Goal: Information Seeking & Learning: Learn about a topic

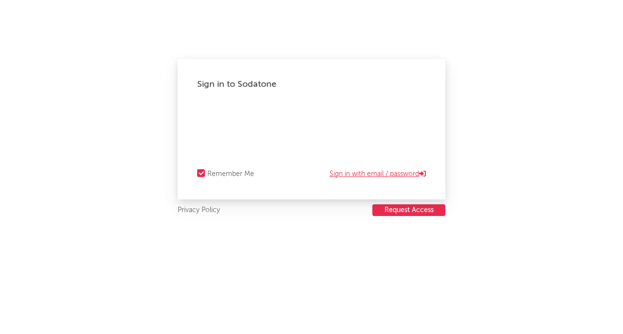
click at [389, 175] on link "Sign in with email / password" at bounding box center [378, 174] width 96 height 12
click at [406, 174] on link "Sign in with Okta" at bounding box center [396, 174] width 59 height 12
click at [366, 173] on link "Sign in with email / password" at bounding box center [378, 174] width 96 height 12
click at [266, 103] on div "Sign in to Sodatone Forgot your password? Remember Me Sign in with Okta" at bounding box center [312, 129] width 268 height 140
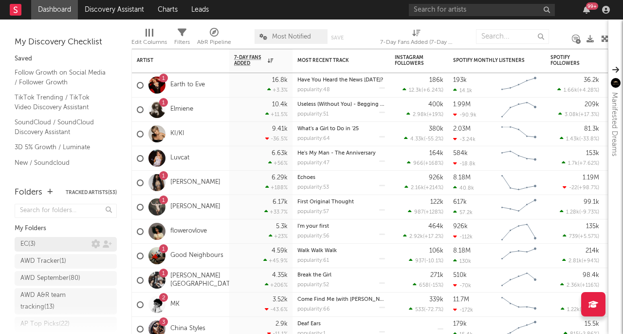
click at [44, 244] on div "EC ( 3 )" at bounding box center [55, 244] width 71 height 12
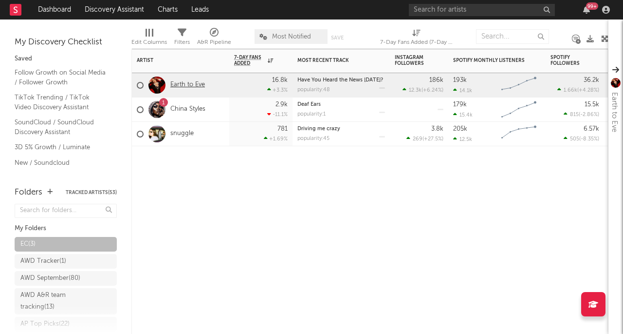
click at [187, 88] on link "Earth to Eve" at bounding box center [187, 85] width 35 height 8
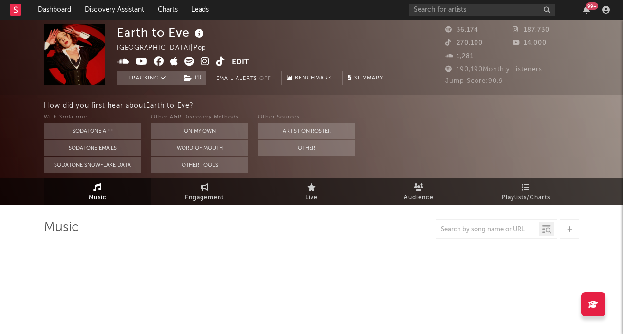
select select "6m"
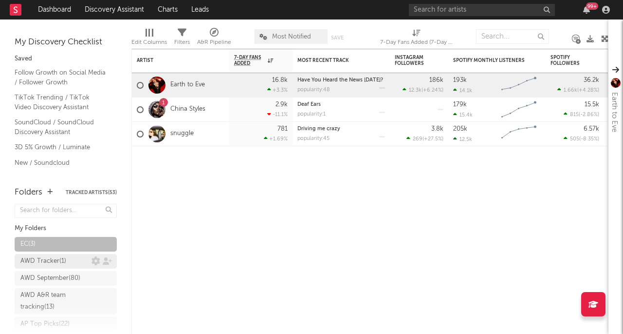
click at [69, 260] on div "AWD Tracker ( 1 )" at bounding box center [55, 261] width 71 height 12
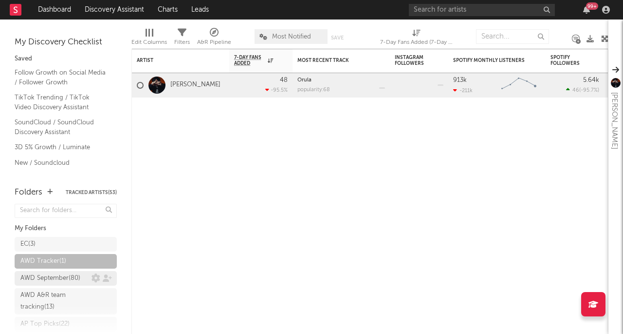
click at [61, 276] on div "AWD September ( 80 )" at bounding box center [50, 278] width 60 height 12
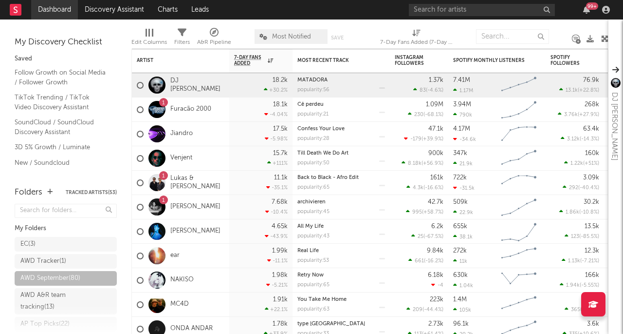
click at [55, 9] on link "Dashboard" at bounding box center [54, 9] width 47 height 19
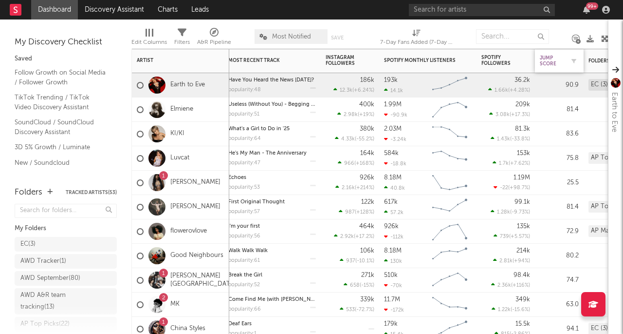
click at [552, 64] on div "Jump Score" at bounding box center [552, 61] width 24 height 12
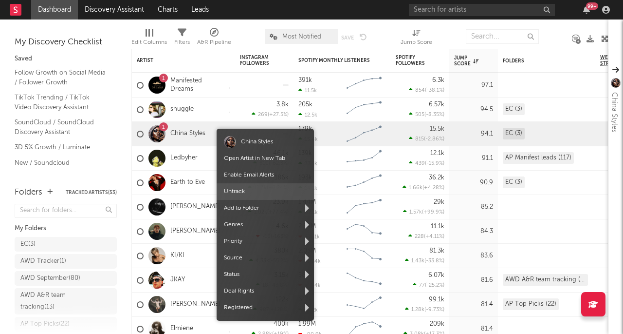
click at [247, 191] on span "Untrack" at bounding box center [265, 191] width 97 height 17
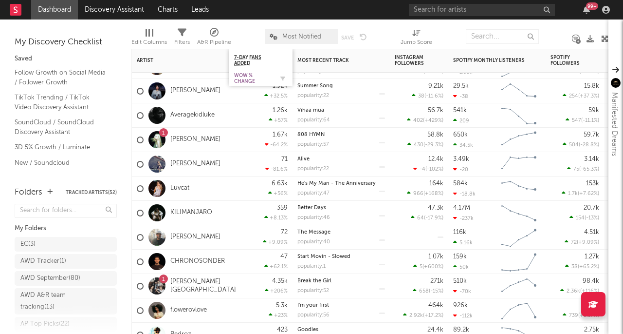
click at [254, 80] on div "WoW % Change" at bounding box center [253, 79] width 39 height 12
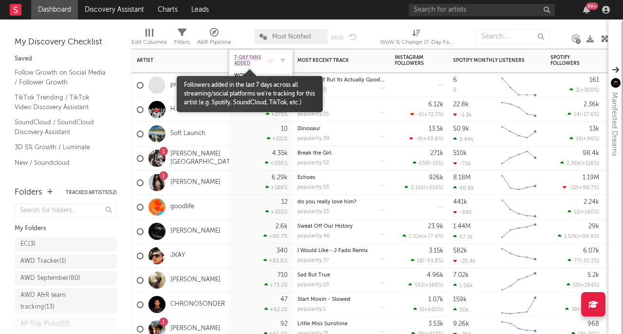
click at [245, 58] on span "7-Day Fans Added" at bounding box center [249, 61] width 31 height 12
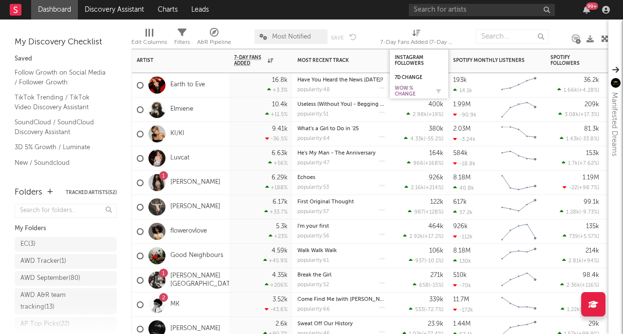
click at [409, 93] on div "WoW % Change" at bounding box center [412, 91] width 34 height 12
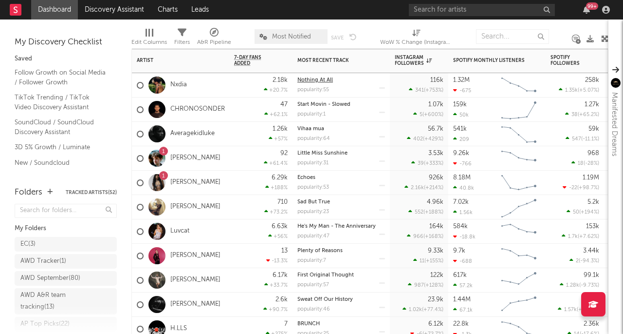
click at [322, 81] on link "Nothing At All" at bounding box center [315, 79] width 36 height 5
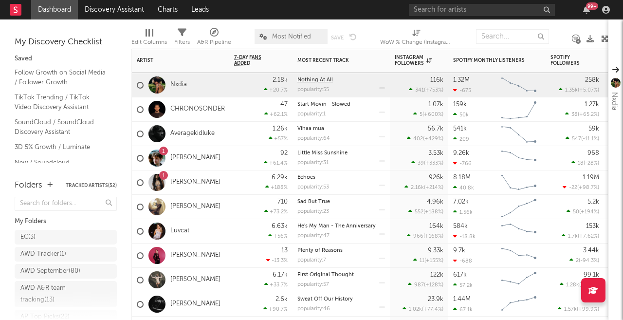
click at [319, 77] on link "Nothing At All" at bounding box center [315, 79] width 36 height 5
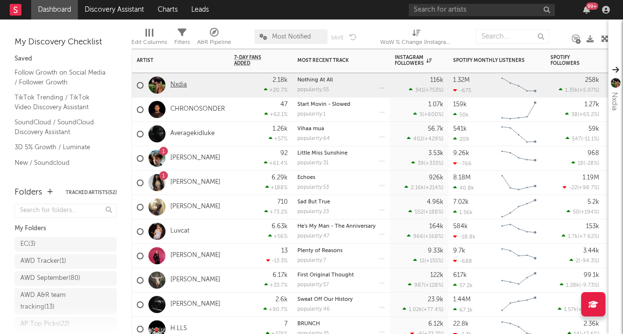
click at [175, 84] on link "Nxdia" at bounding box center [178, 85] width 17 height 8
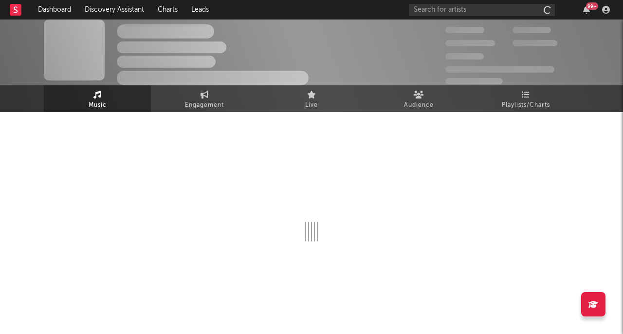
scroll to position [5, 0]
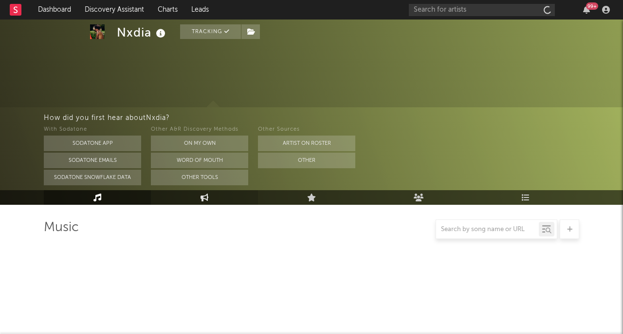
scroll to position [234, 0]
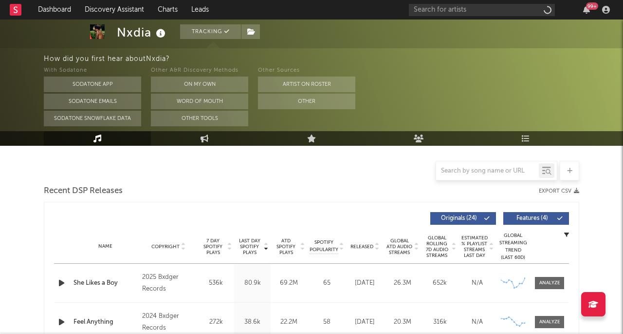
select select "6m"
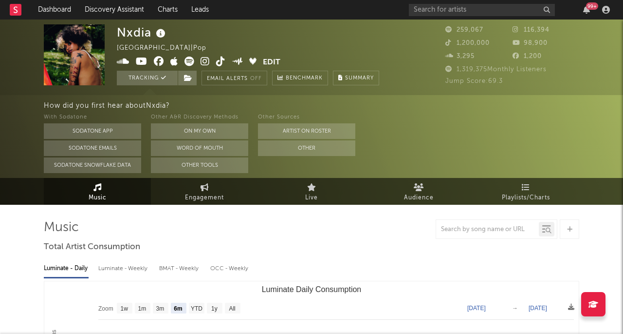
scroll to position [0, 0]
click at [50, 10] on link "Dashboard" at bounding box center [54, 9] width 47 height 19
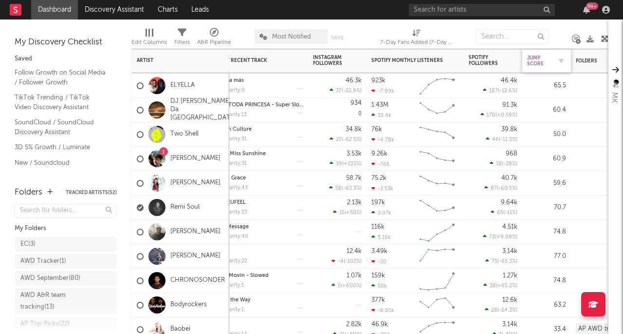
click at [533, 59] on div "Jump Score" at bounding box center [539, 61] width 24 height 12
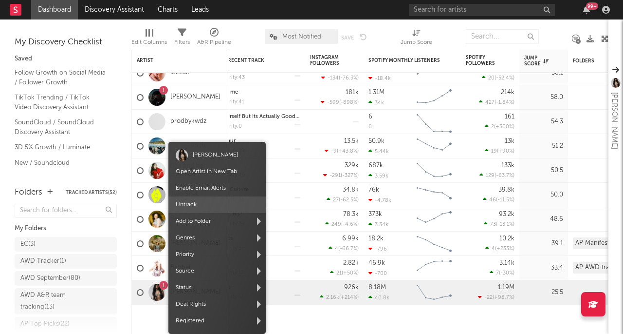
click at [186, 209] on span "Untrack" at bounding box center [216, 204] width 97 height 17
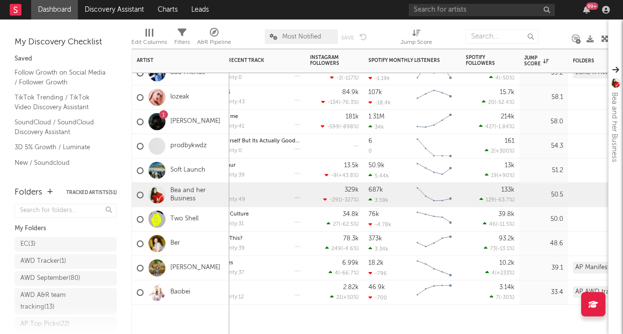
click at [159, 191] on div at bounding box center [157, 194] width 17 height 17
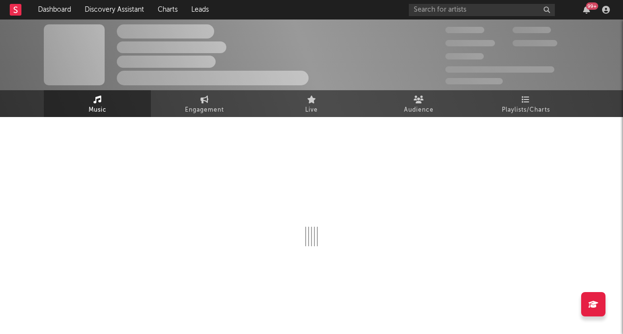
select select "6m"
